Goal: Book appointment/travel/reservation

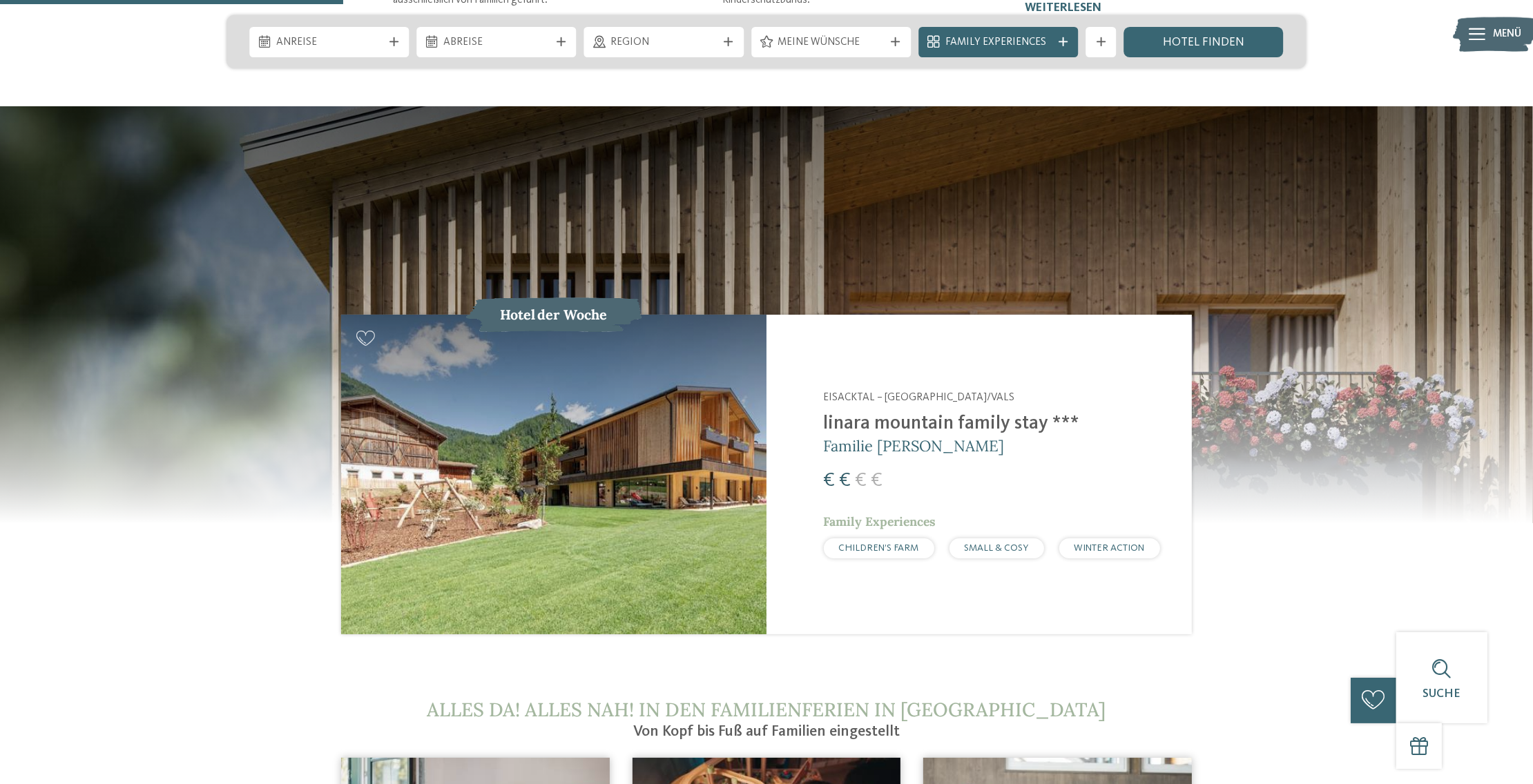
scroll to position [2002, 0]
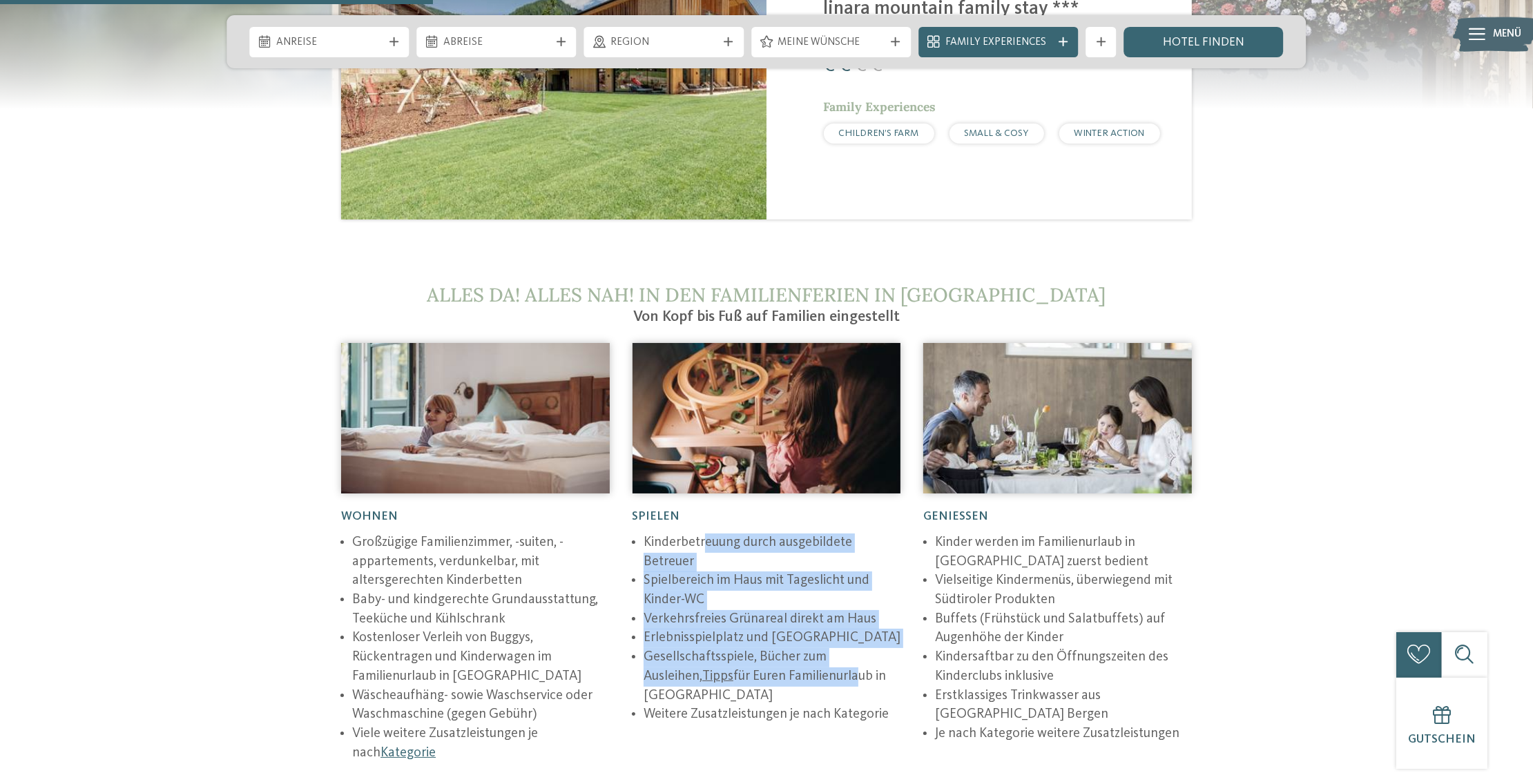
drag, startPoint x: 710, startPoint y: 493, endPoint x: 795, endPoint y: 613, distance: 147.1
click at [795, 613] on ul "Kinderbetreuung durch ausgebildete Betreuer Spielbereich im Haus mit Tageslicht…" at bounding box center [767, 629] width 269 height 191
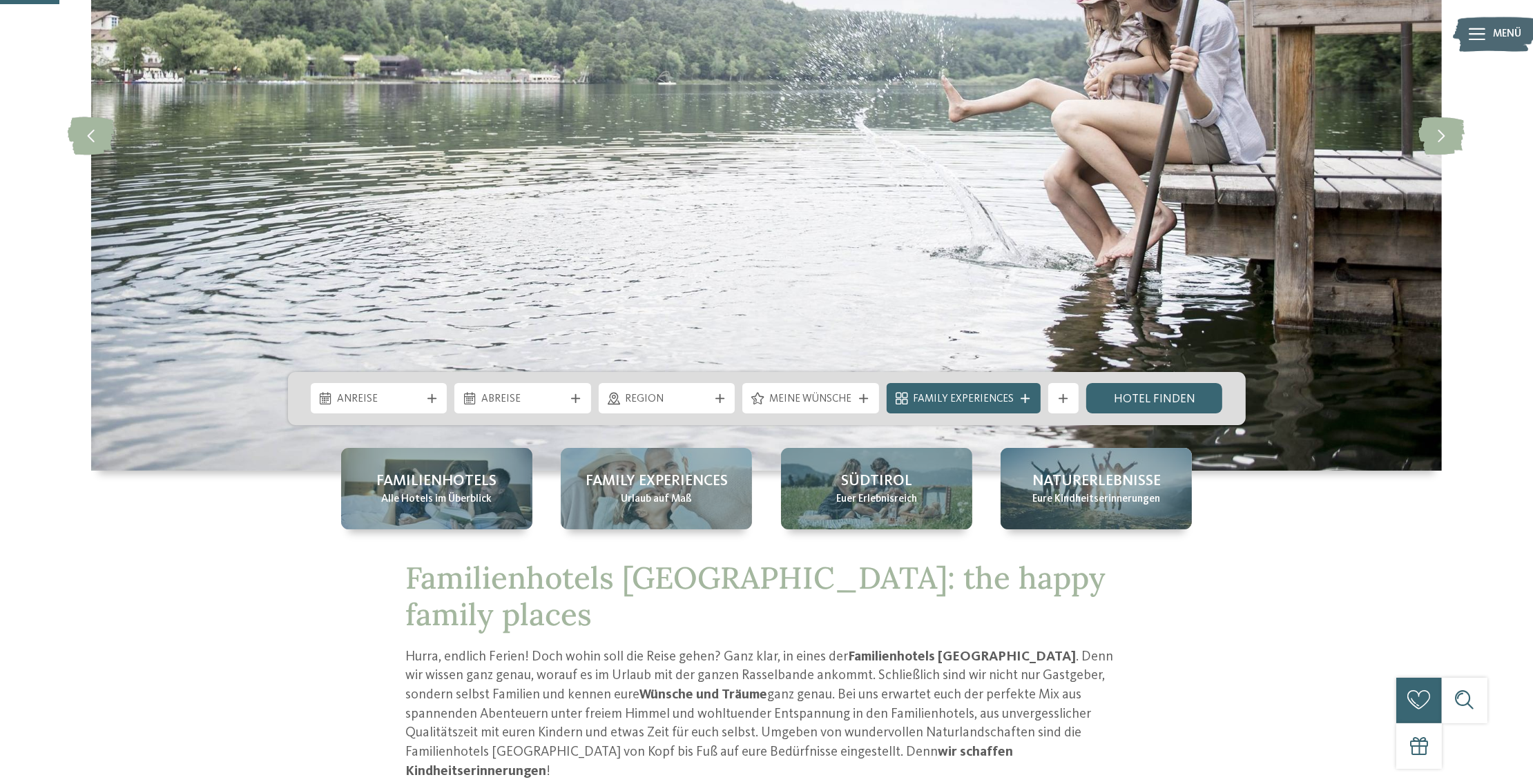
scroll to position [415, 0]
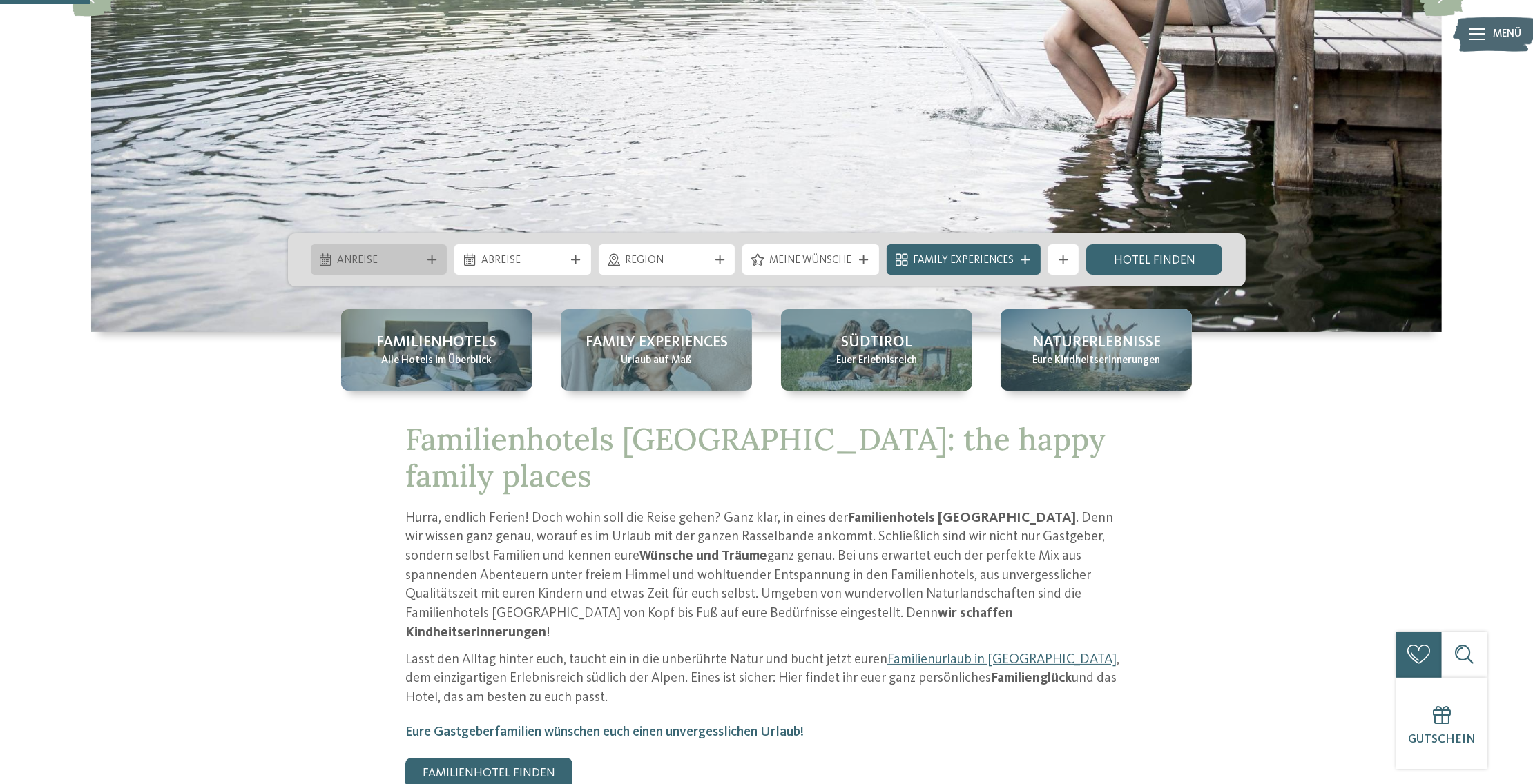
click at [343, 257] on span "Anreise" at bounding box center [379, 260] width 84 height 15
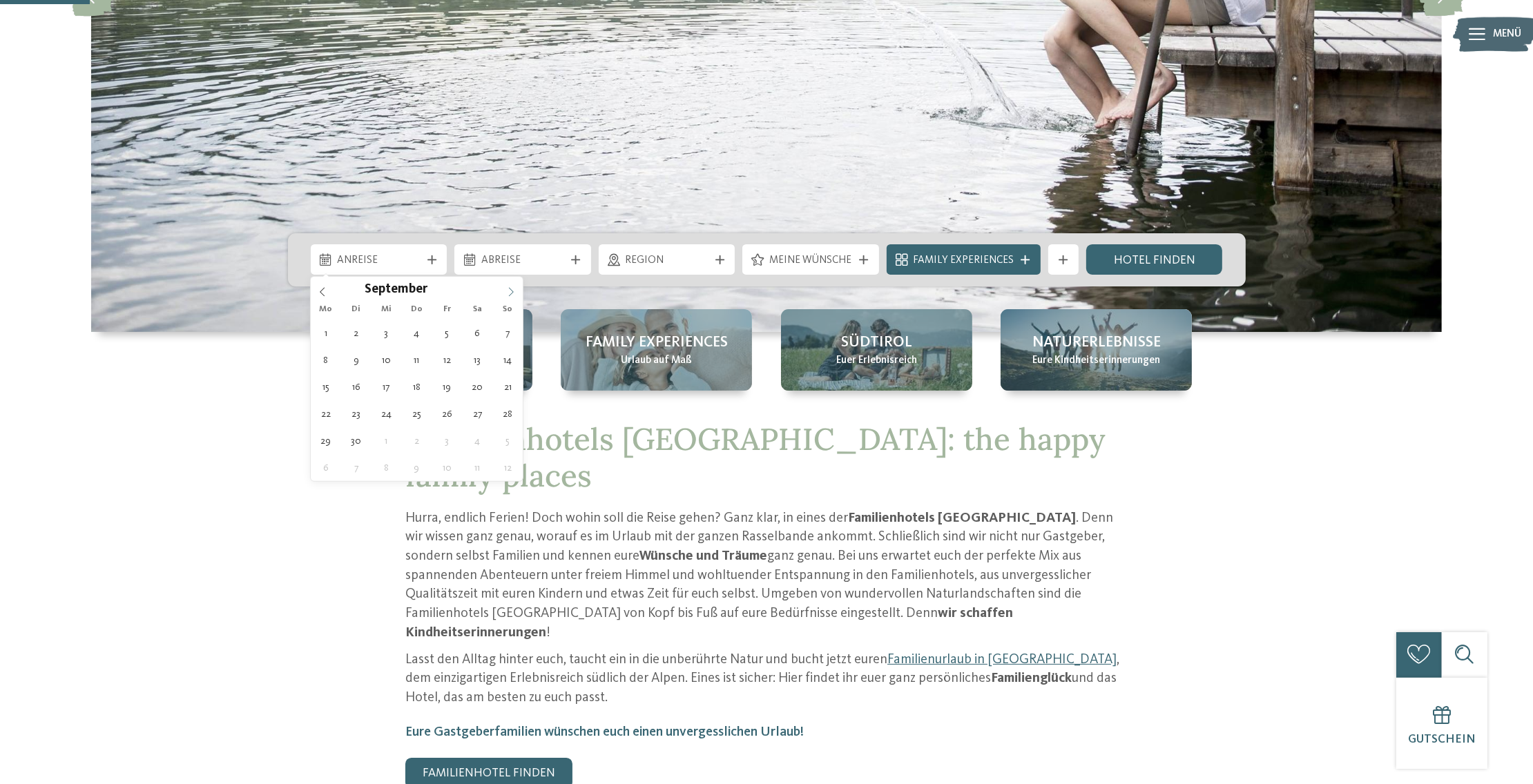
click at [510, 290] on icon at bounding box center [511, 292] width 10 height 10
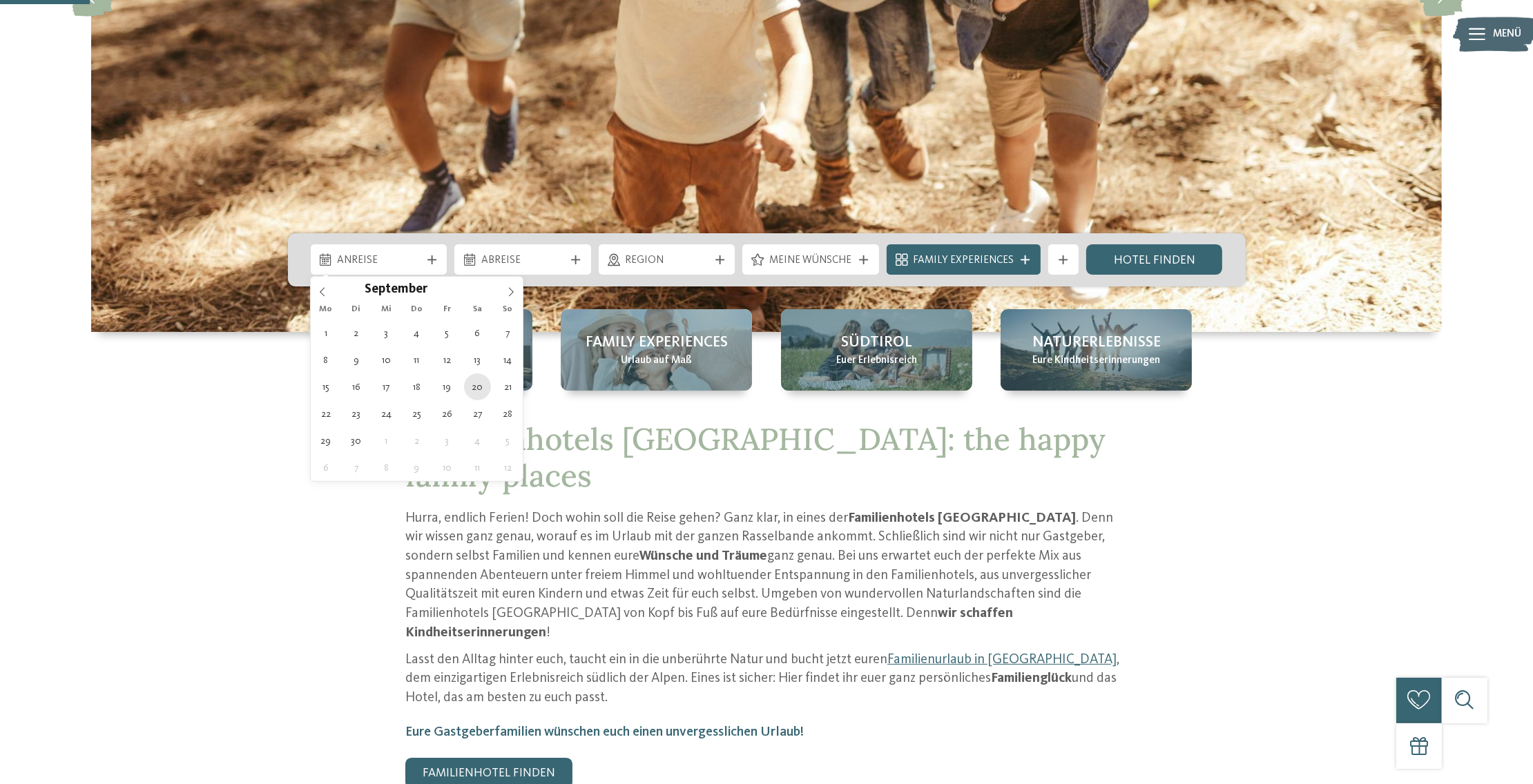
type div "[DATE]"
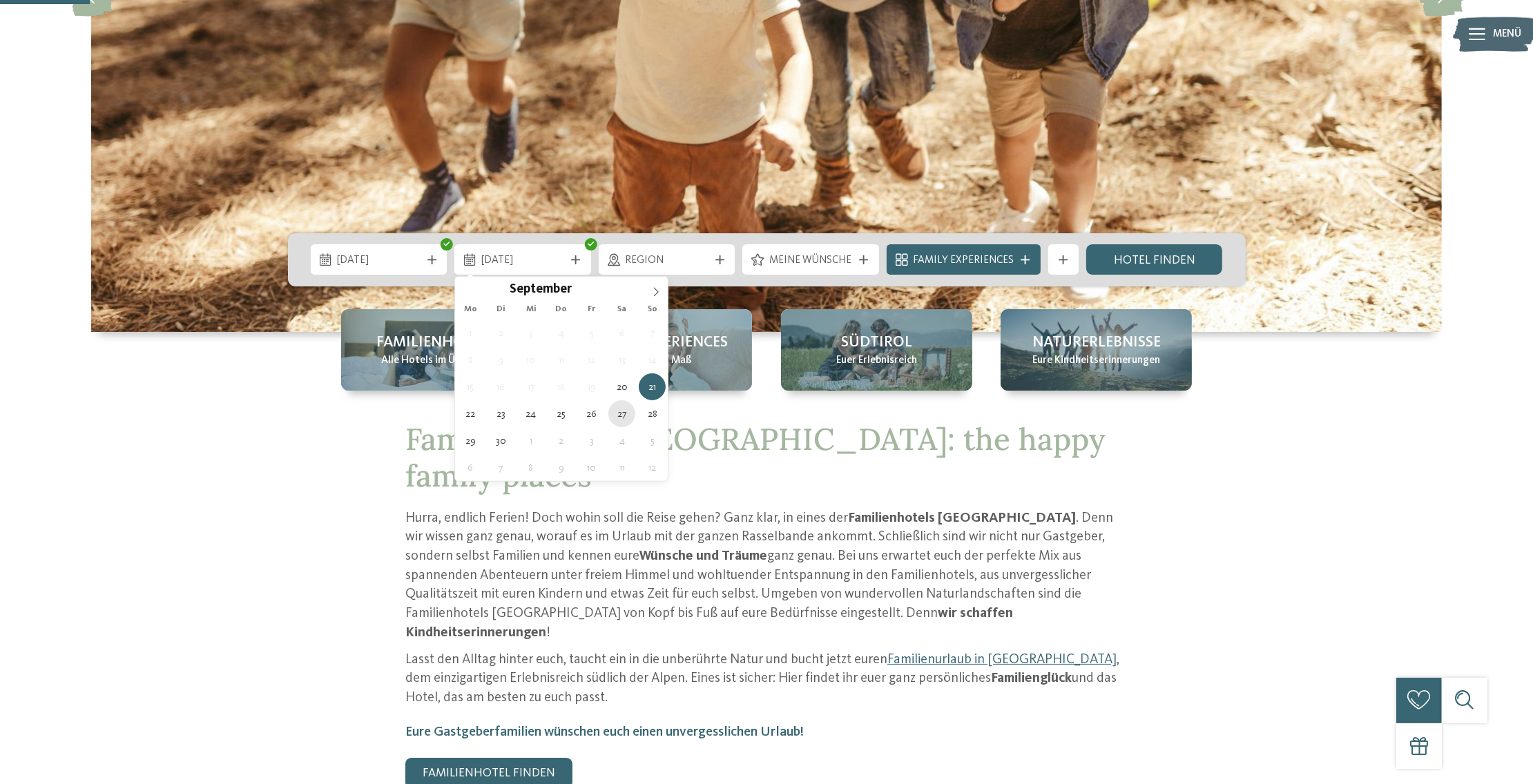
type div "[DATE]"
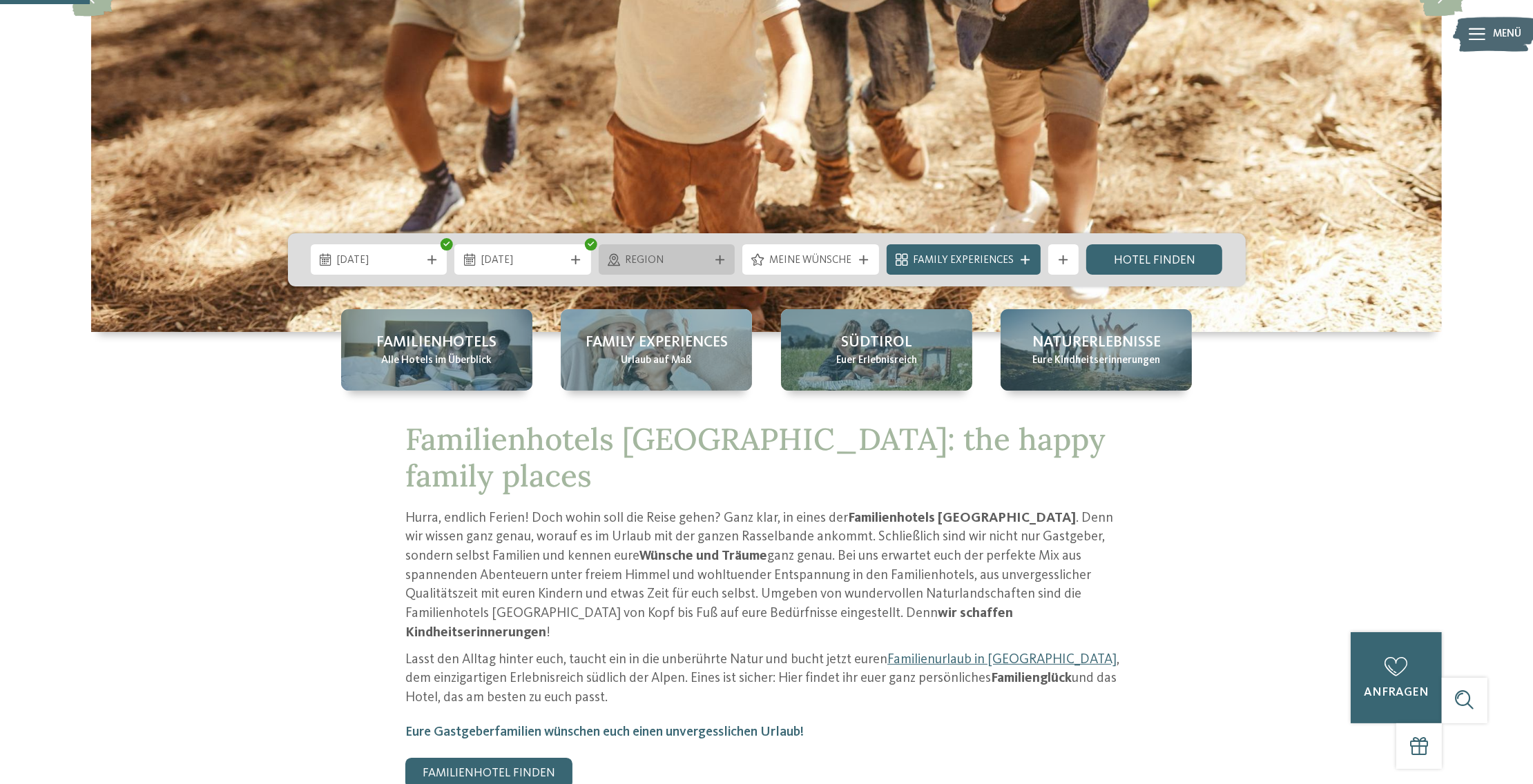
click at [722, 260] on icon at bounding box center [720, 260] width 9 height 9
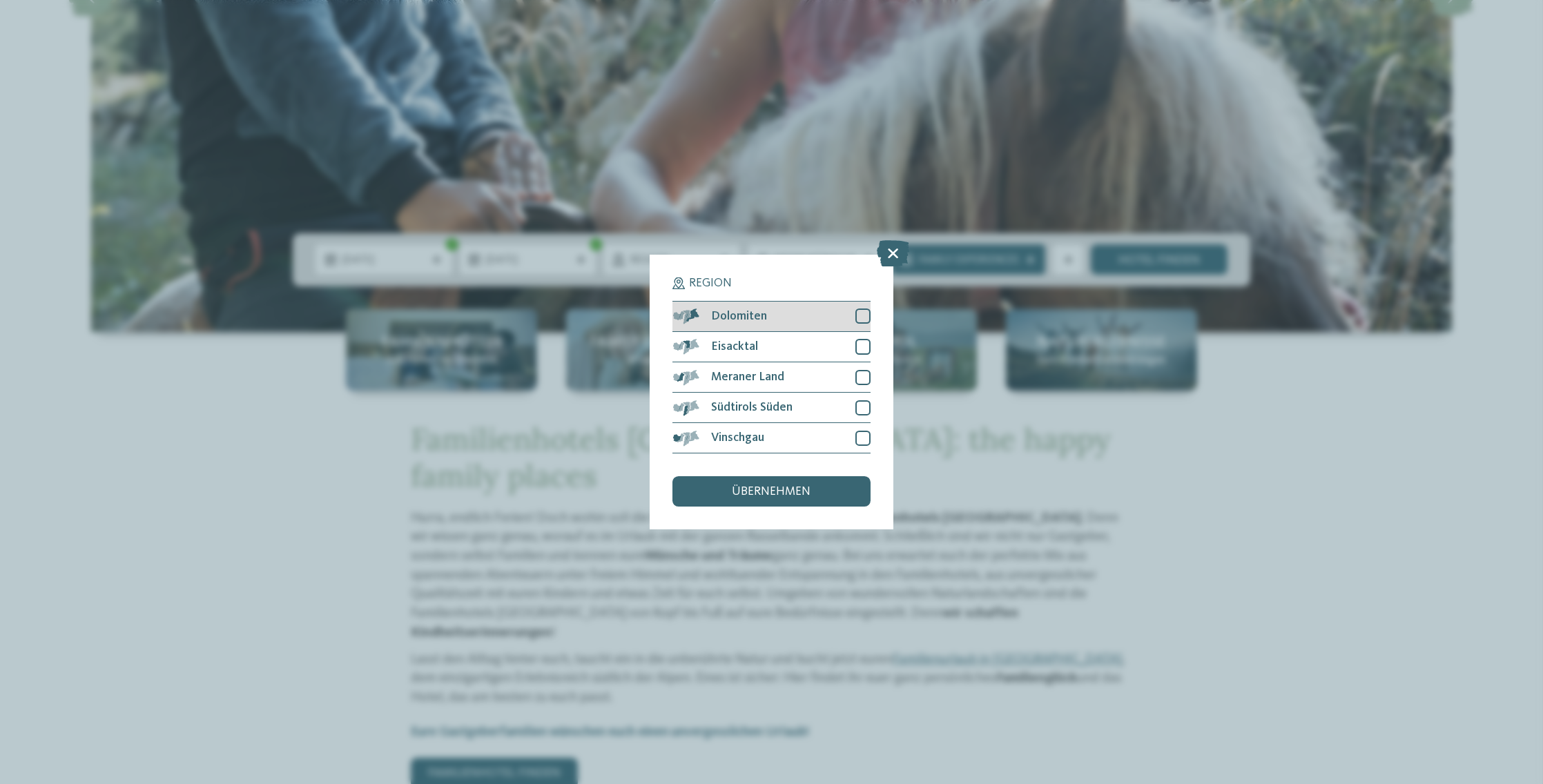
click at [866, 312] on div at bounding box center [863, 315] width 15 height 15
click at [861, 347] on div at bounding box center [863, 346] width 15 height 15
click at [859, 379] on div at bounding box center [863, 378] width 15 height 15
drag, startPoint x: 865, startPoint y: 406, endPoint x: 861, endPoint y: 430, distance: 24.3
click at [865, 408] on div at bounding box center [863, 407] width 15 height 15
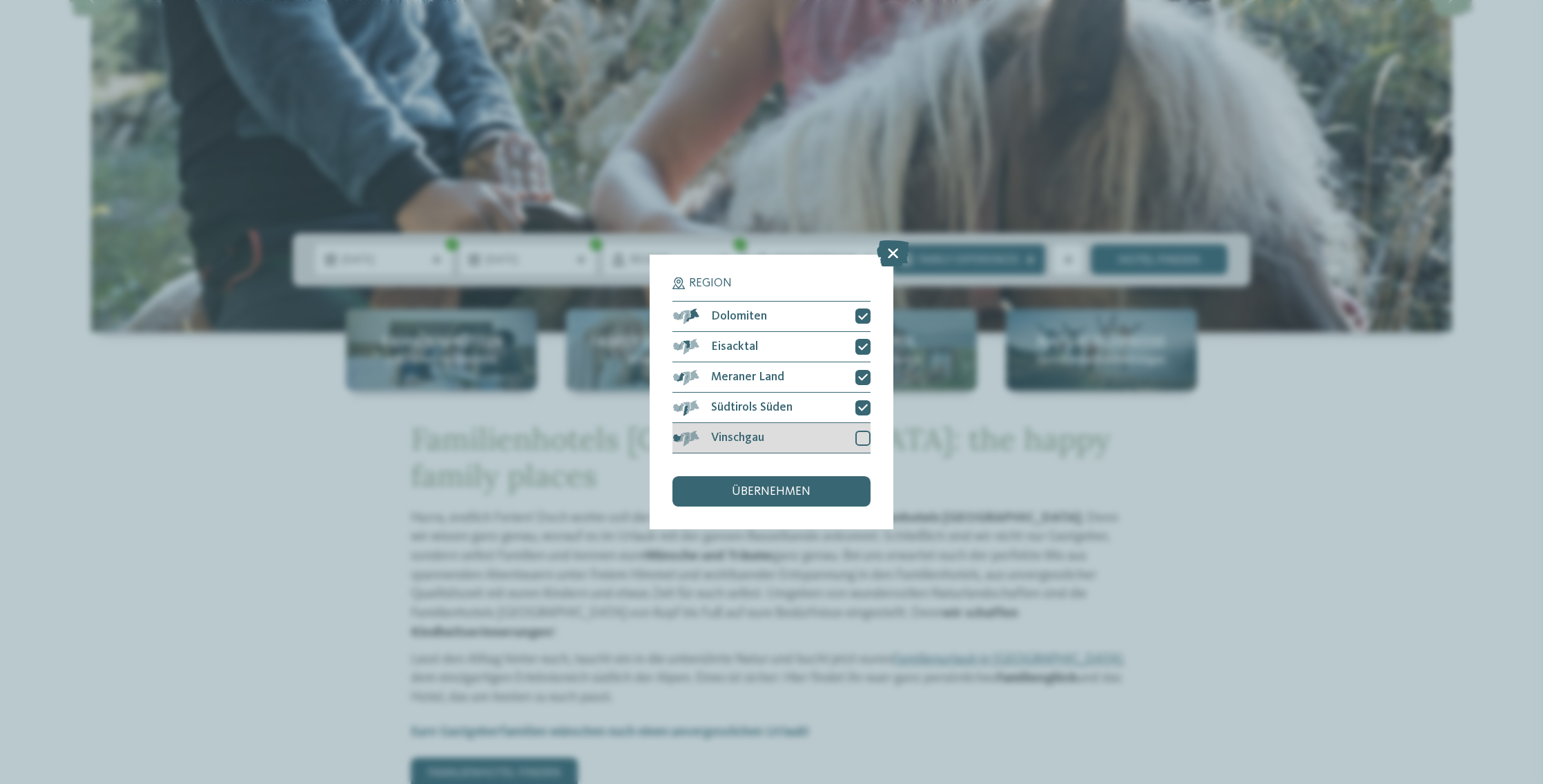
click at [861, 437] on div at bounding box center [863, 438] width 15 height 15
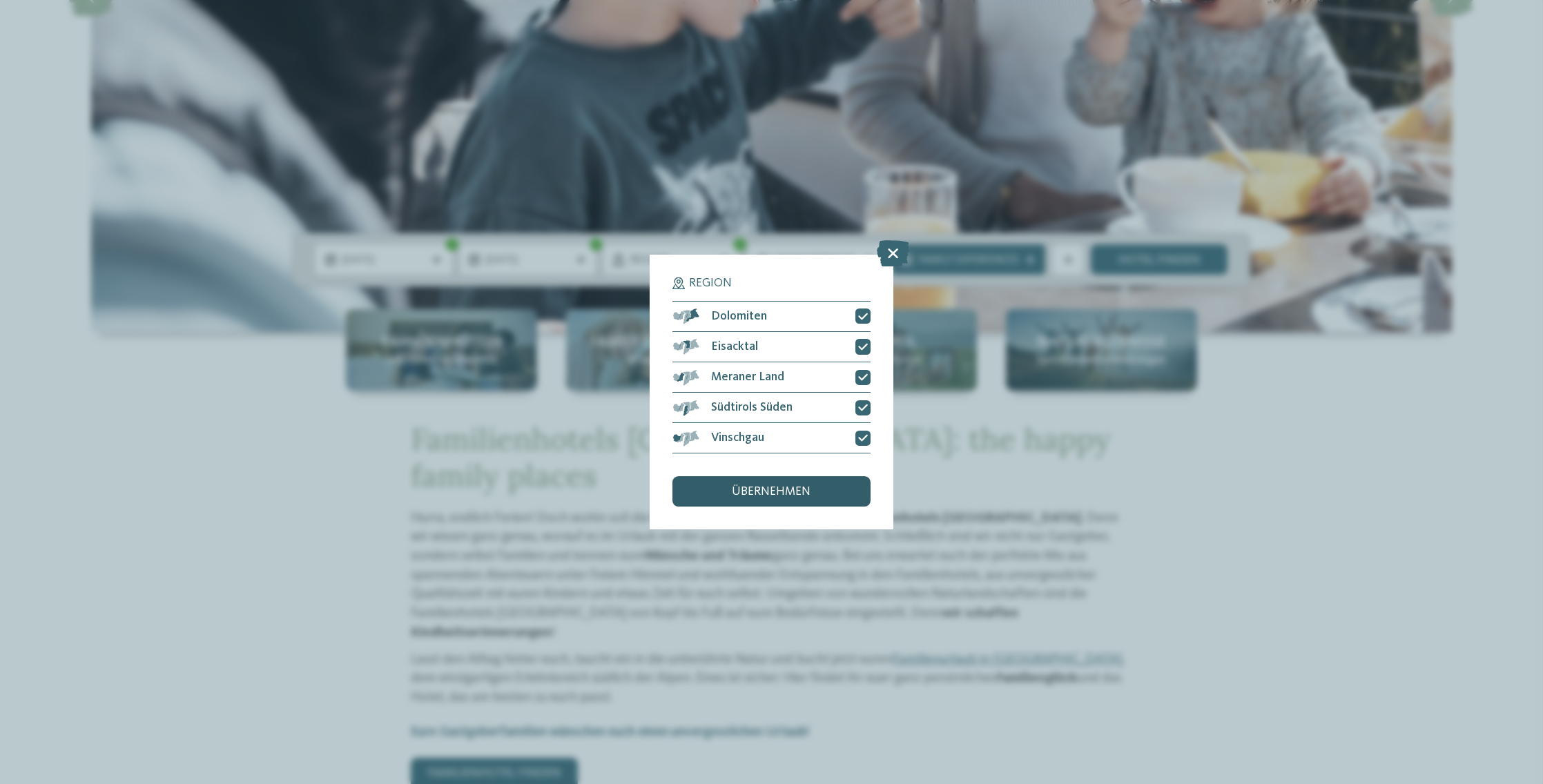
click at [768, 495] on span "übernehmen" at bounding box center [772, 492] width 78 height 13
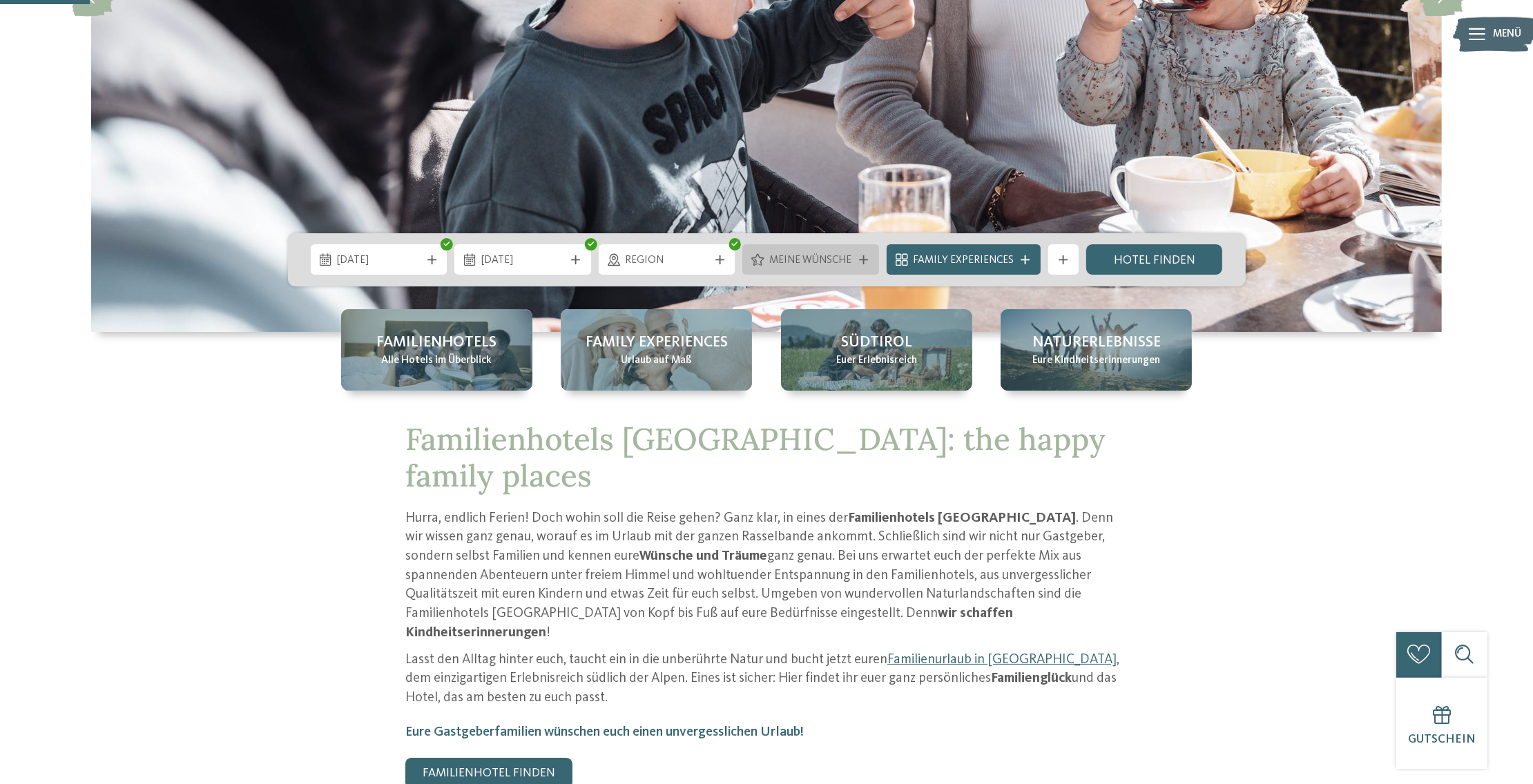
click at [819, 261] on span "Meine Wünsche" at bounding box center [811, 260] width 84 height 15
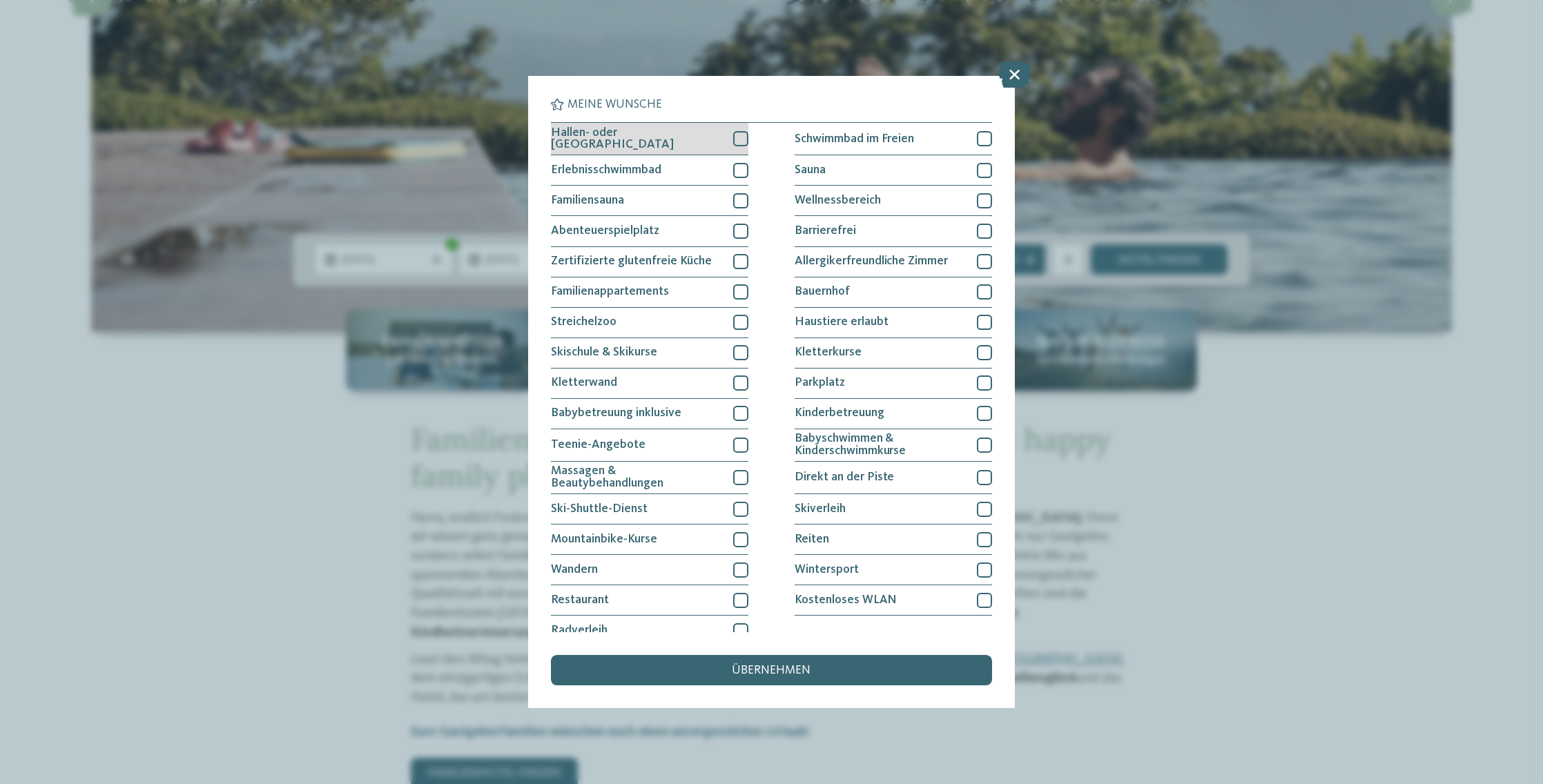
click at [735, 139] on div at bounding box center [741, 139] width 15 height 15
click at [737, 171] on div at bounding box center [741, 170] width 15 height 15
click at [738, 134] on icon at bounding box center [741, 139] width 10 height 9
click at [737, 166] on icon at bounding box center [741, 170] width 10 height 9
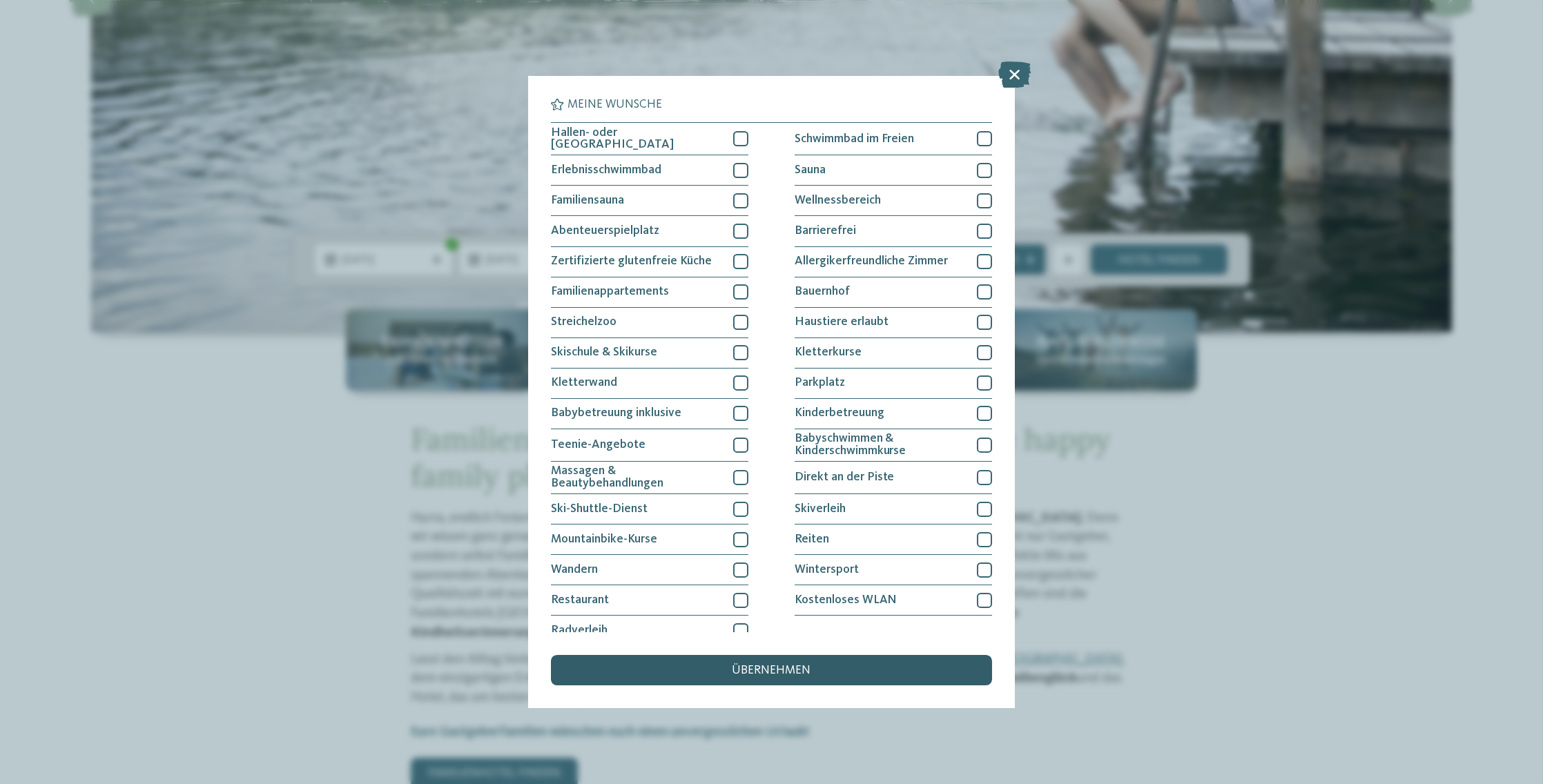
click at [808, 672] on span "übernehmen" at bounding box center [772, 671] width 78 height 13
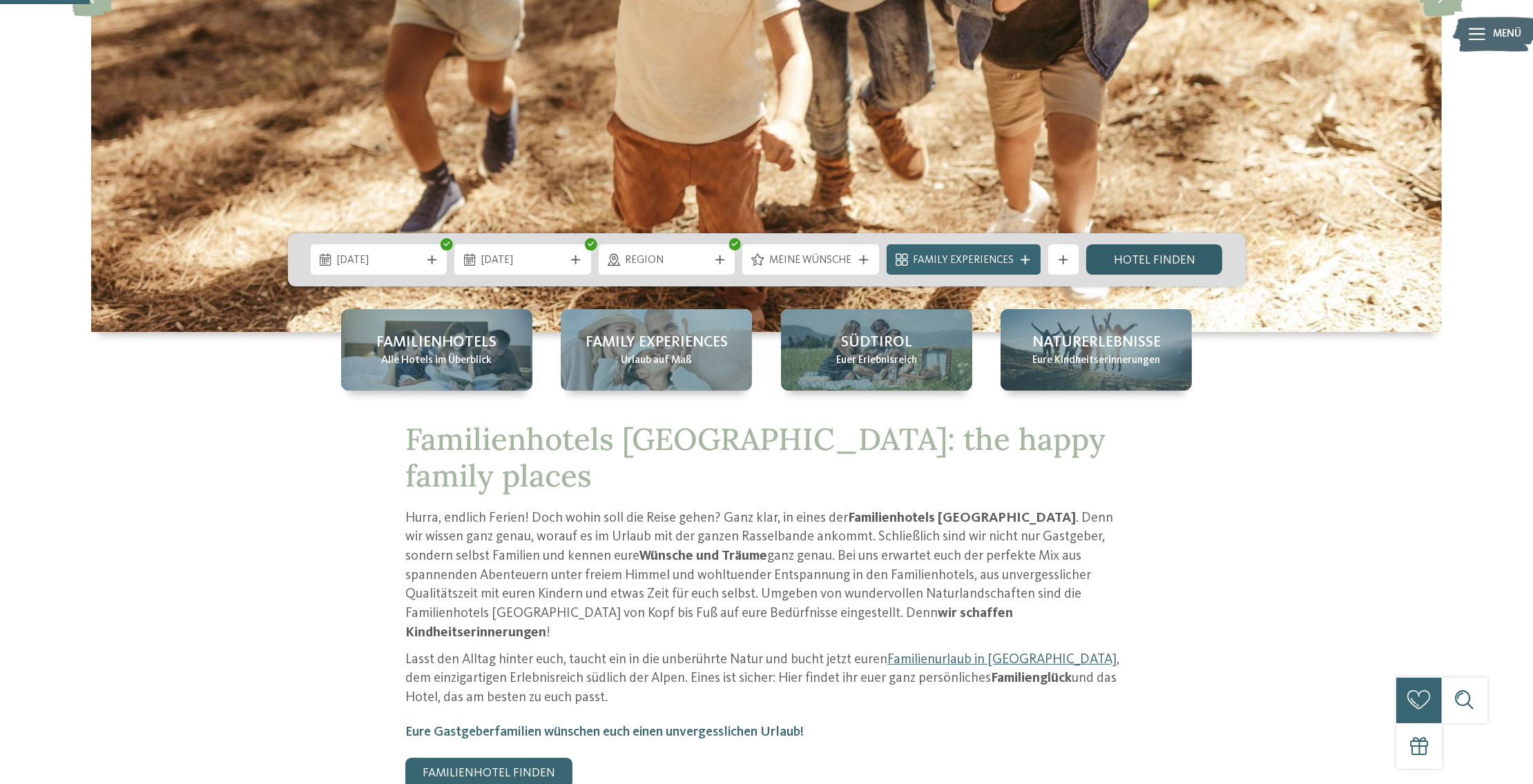
click at [1131, 249] on link "Hotel finden" at bounding box center [1154, 260] width 137 height 31
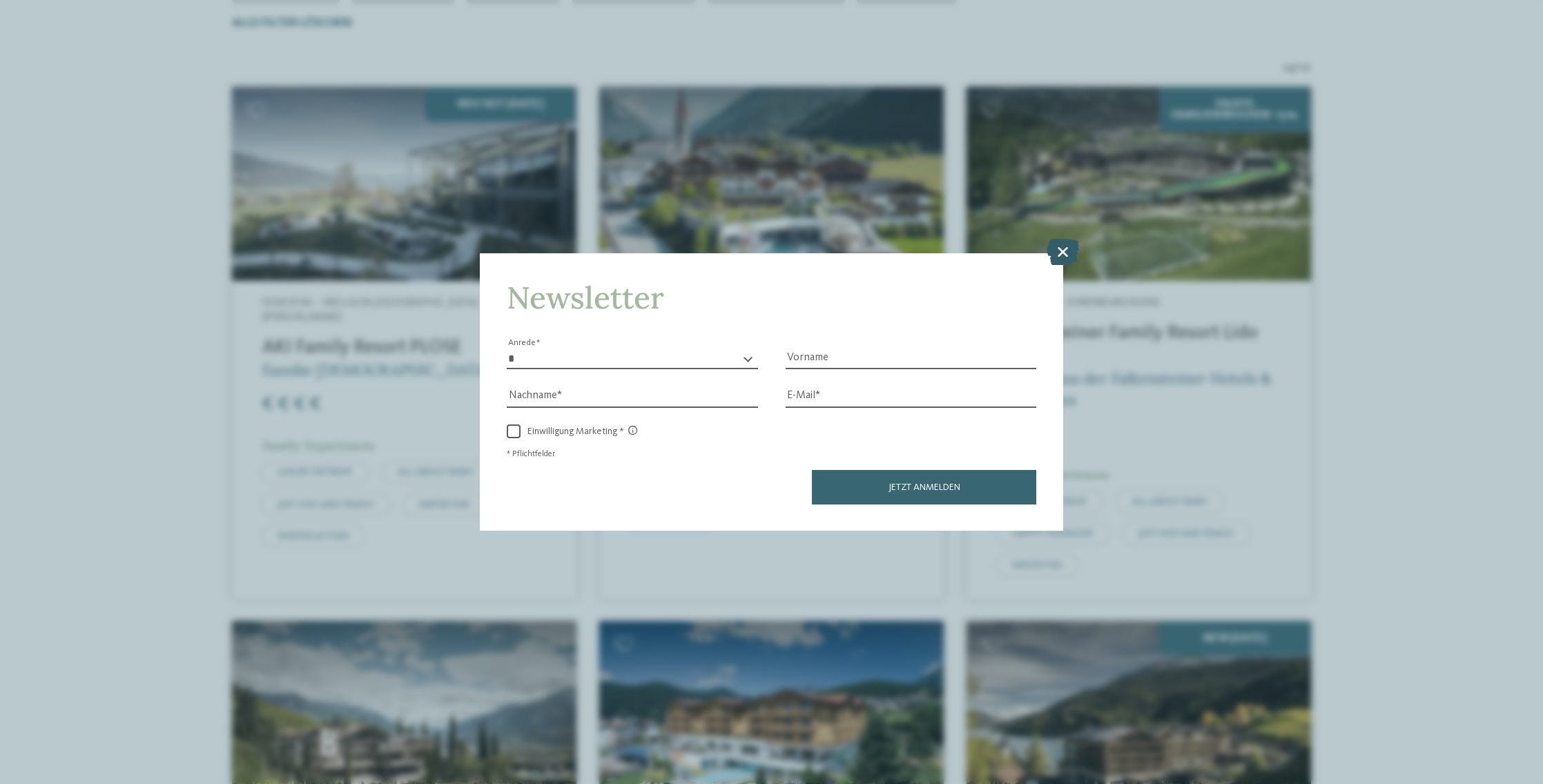
click at [1064, 252] on icon at bounding box center [1064, 251] width 32 height 26
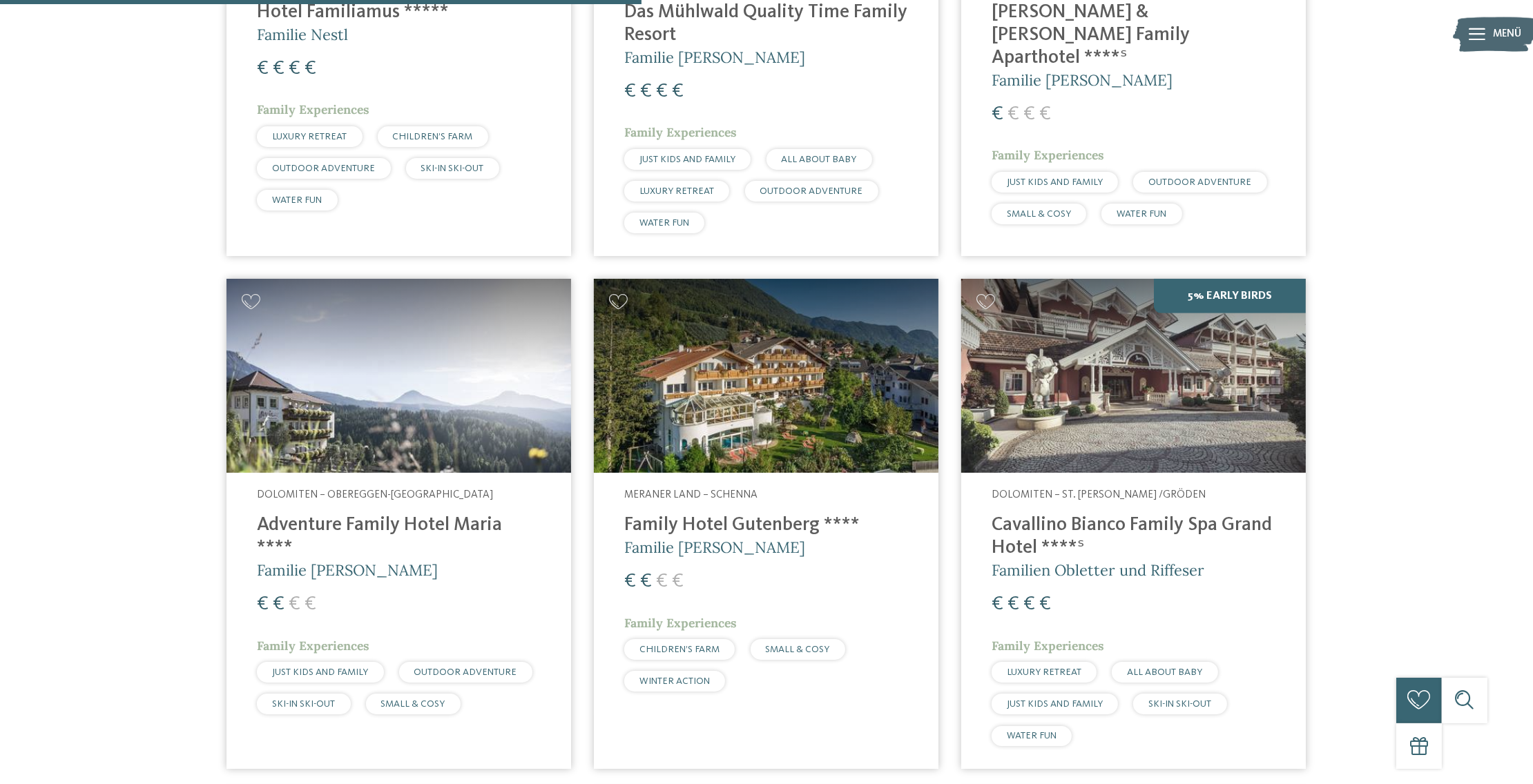
scroll to position [1933, 0]
